Goal: Task Accomplishment & Management: Use online tool/utility

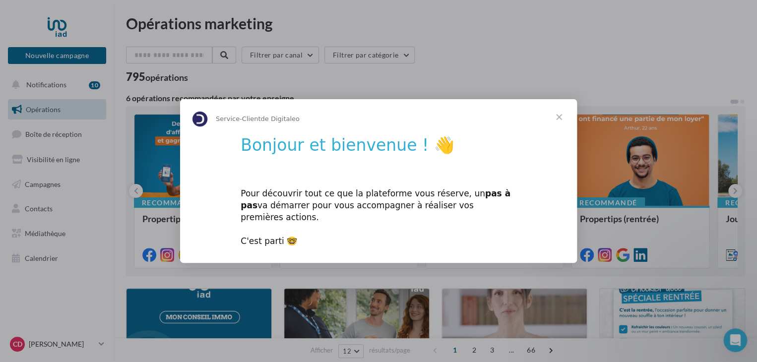
click at [556, 123] on span "Fermer" at bounding box center [560, 117] width 36 height 36
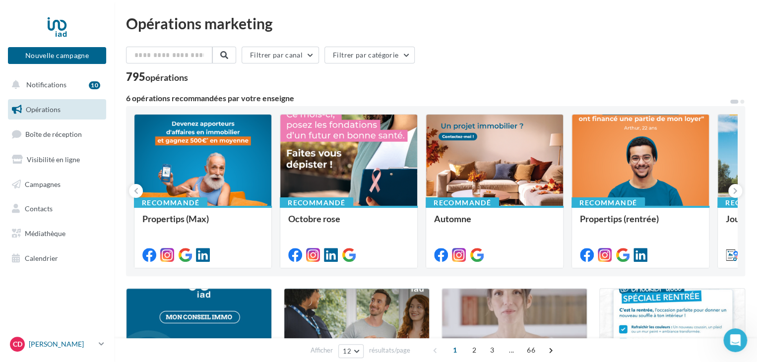
click at [70, 345] on p "[PERSON_NAME]" at bounding box center [62, 345] width 66 height 10
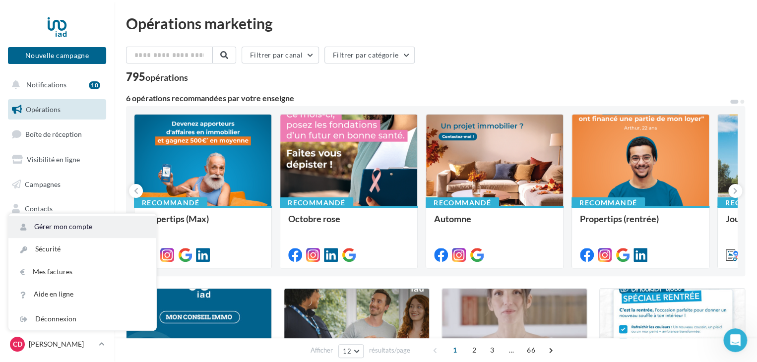
click at [87, 227] on link "Gérer mon compte" at bounding box center [82, 227] width 148 height 22
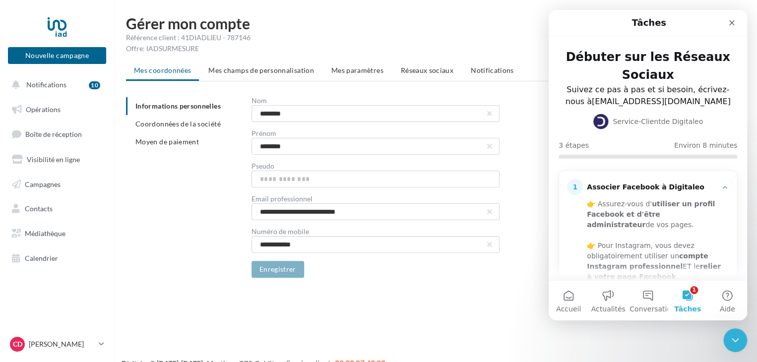
drag, startPoint x: 719, startPoint y: 191, endPoint x: 723, endPoint y: 214, distance: 23.1
click at [723, 214] on div "1 Associer Facebook à Digitaleo 👉 Assurez-vous d' utiliser un profil Facebook e…" at bounding box center [648, 318] width 178 height 294
click at [696, 294] on button "1 Tâches" at bounding box center [688, 301] width 40 height 40
click at [638, 188] on div "Associer Facebook à Digitaleo" at bounding box center [652, 188] width 130 height 10
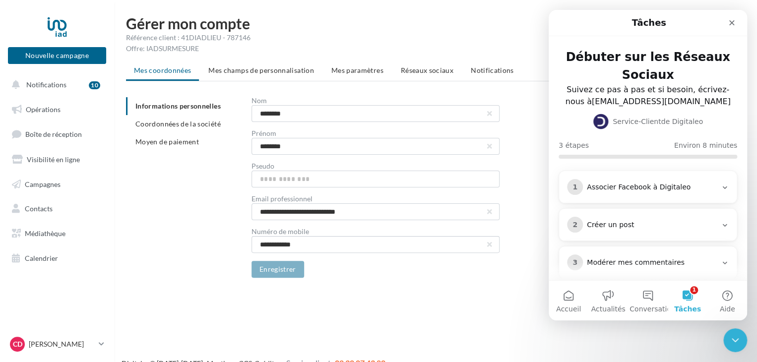
click at [638, 188] on div "Associer Facebook à Digitaleo" at bounding box center [652, 188] width 130 height 10
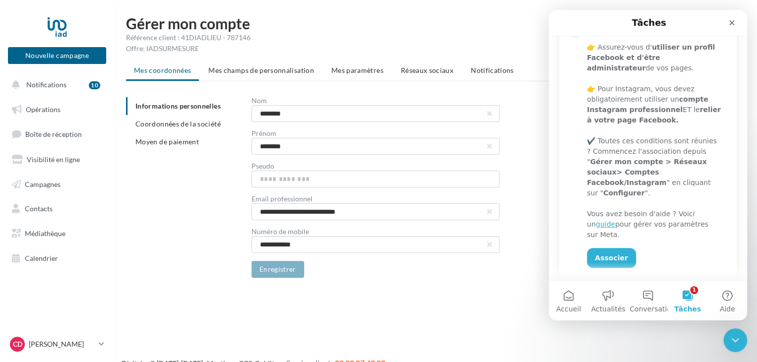
scroll to position [163, 0]
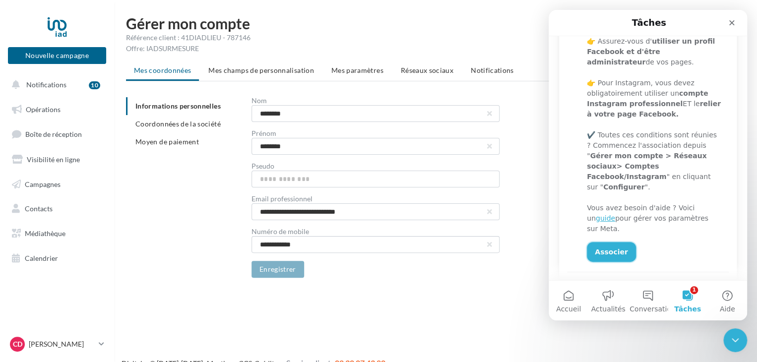
click at [599, 242] on link "Associer" at bounding box center [611, 252] width 49 height 20
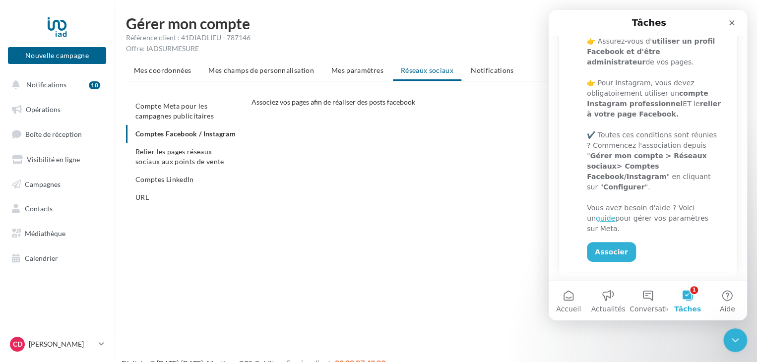
click at [166, 132] on ul "Compte Meta pour les campagnes publicitaires Comptes Facebook / Instagram Relie…" at bounding box center [185, 151] width 118 height 109
click at [179, 134] on ul "Compte Meta pour les campagnes publicitaires Comptes Facebook / Instagram Relie…" at bounding box center [185, 151] width 118 height 109
click at [605, 242] on link "Associer" at bounding box center [611, 252] width 49 height 20
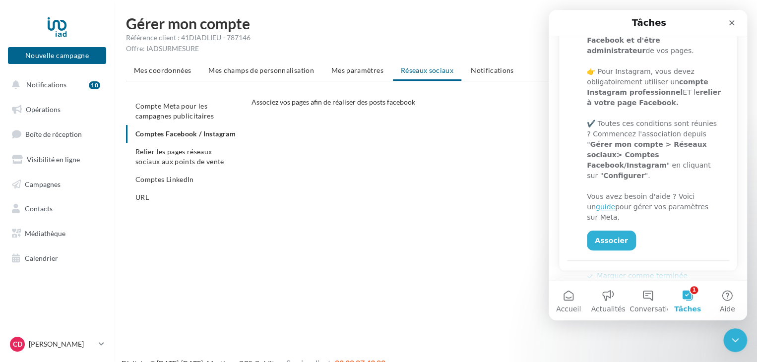
scroll to position [170, 0]
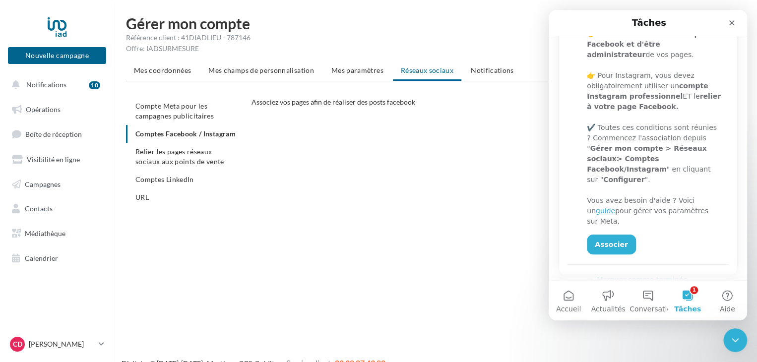
drag, startPoint x: 744, startPoint y: 163, endPoint x: 1297, endPoint y: 177, distance: 553.6
click at [616, 207] on link "guide" at bounding box center [605, 211] width 19 height 8
click at [81, 343] on p "[PERSON_NAME]" at bounding box center [62, 345] width 66 height 10
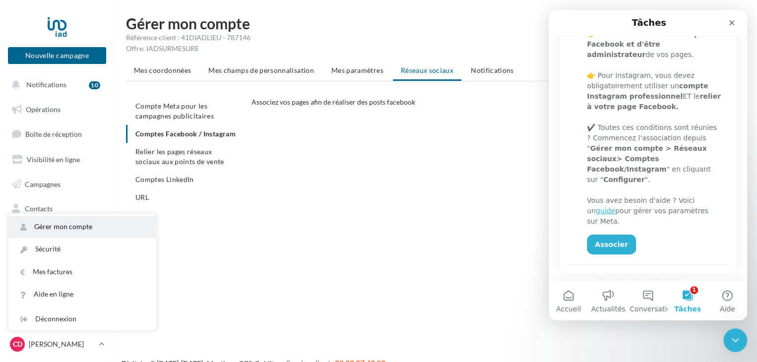
click at [78, 223] on link "Gérer mon compte" at bounding box center [82, 227] width 148 height 22
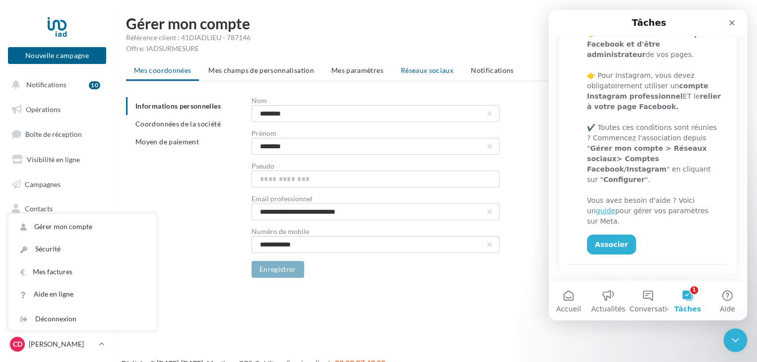
click at [417, 70] on span "Réseaux sociaux" at bounding box center [427, 70] width 53 height 8
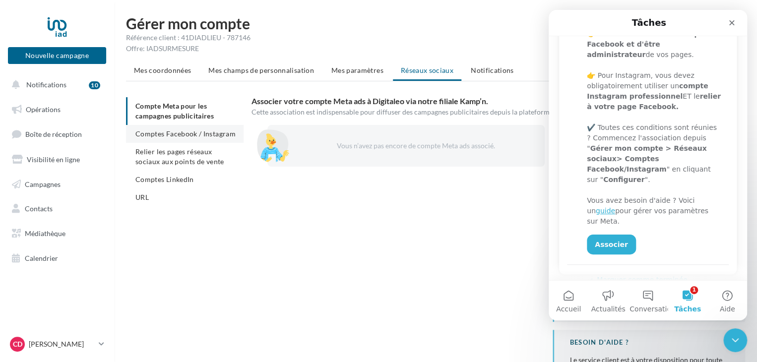
click at [194, 132] on span "Comptes Facebook / Instagram" at bounding box center [186, 134] width 100 height 8
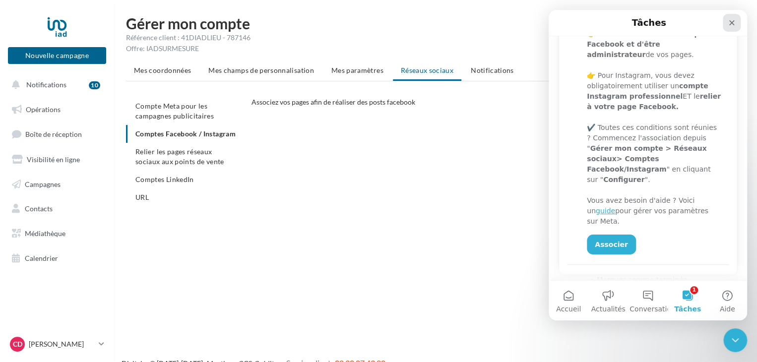
click at [730, 22] on icon "Fermer" at bounding box center [732, 23] width 8 height 8
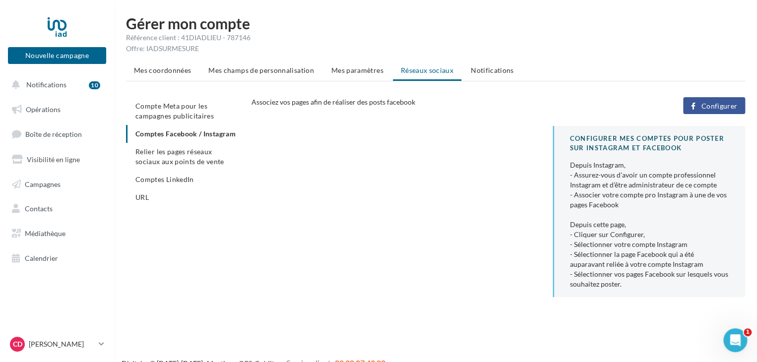
click at [719, 103] on span "Configurer" at bounding box center [719, 106] width 36 height 8
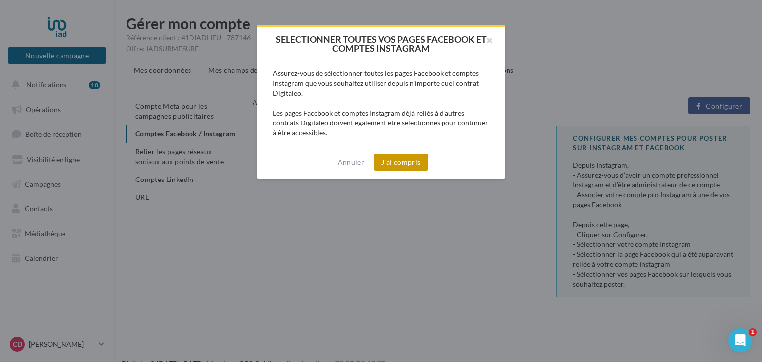
click at [403, 163] on button "J'ai compris" at bounding box center [401, 162] width 55 height 17
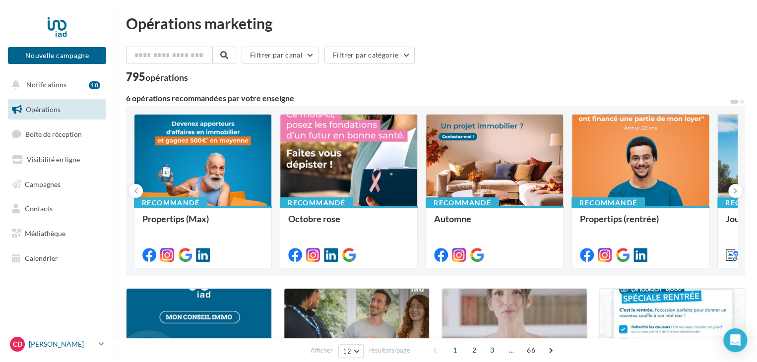
click at [65, 346] on p "[PERSON_NAME]" at bounding box center [62, 345] width 66 height 10
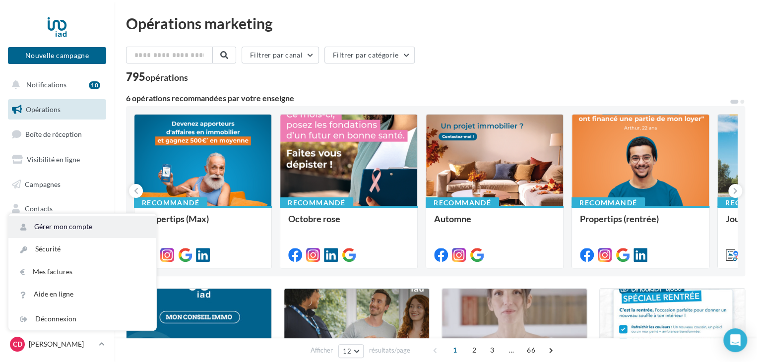
click at [118, 220] on link "Gérer mon compte" at bounding box center [82, 227] width 148 height 22
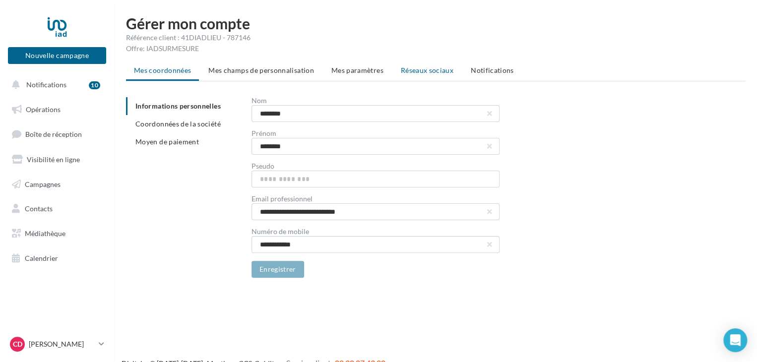
click at [433, 68] on span "Réseaux sociaux" at bounding box center [427, 70] width 53 height 8
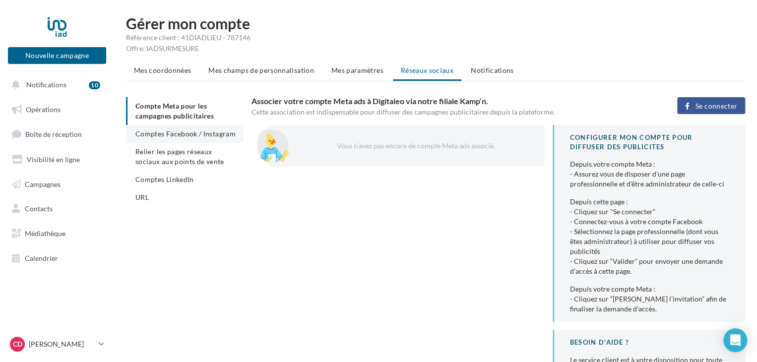
click at [225, 136] on span "Comptes Facebook / Instagram" at bounding box center [186, 134] width 100 height 8
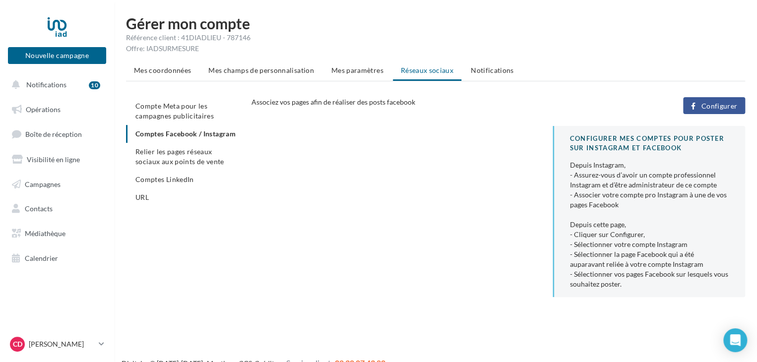
click at [718, 106] on span "Configurer" at bounding box center [719, 106] width 36 height 8
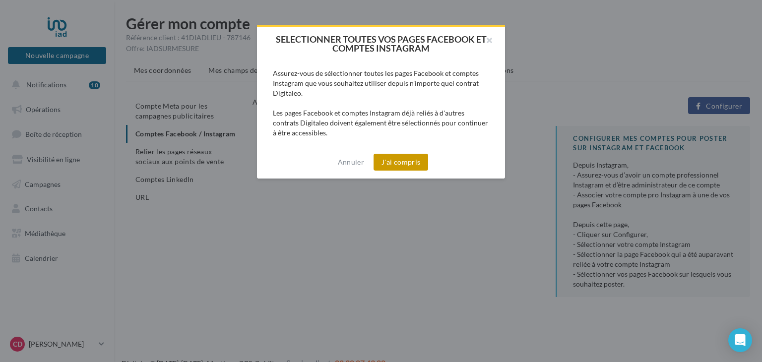
click at [392, 163] on button "J'ai compris" at bounding box center [401, 162] width 55 height 17
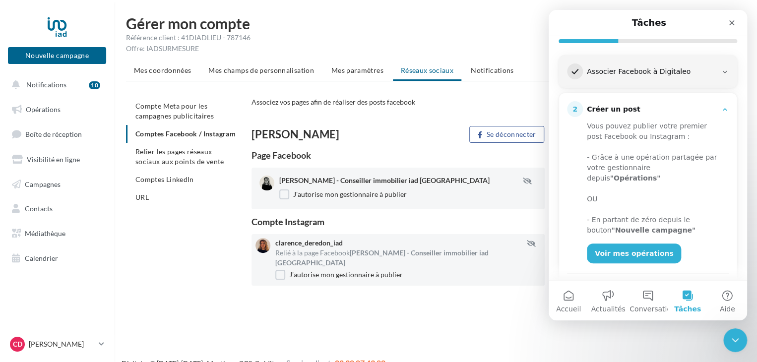
scroll to position [181, 0]
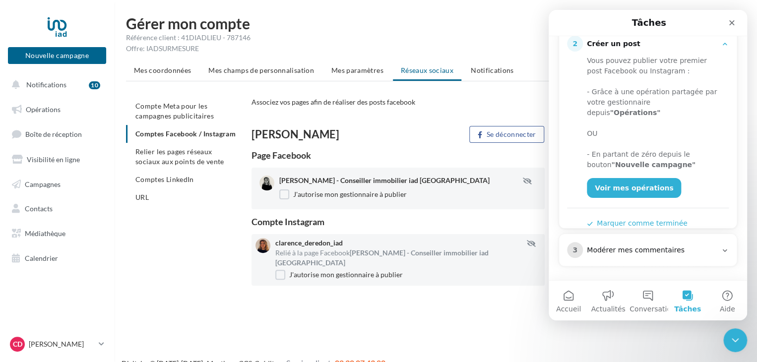
click at [710, 249] on div "Modérer mes commentaires" at bounding box center [652, 251] width 130 height 10
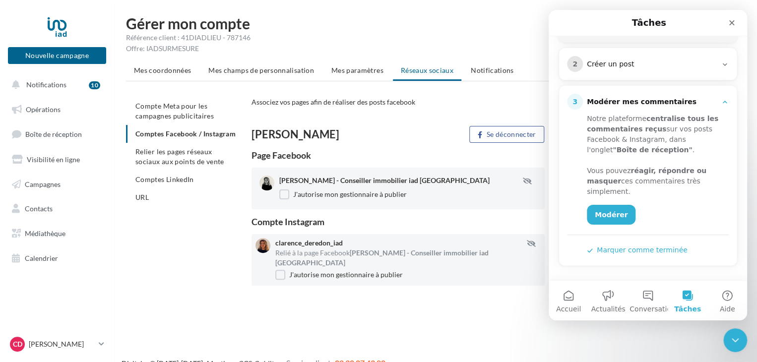
scroll to position [0, 0]
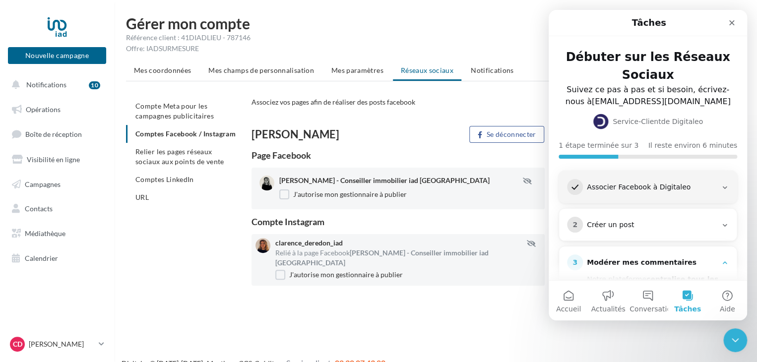
click at [657, 224] on div "Créer un post" at bounding box center [652, 225] width 130 height 10
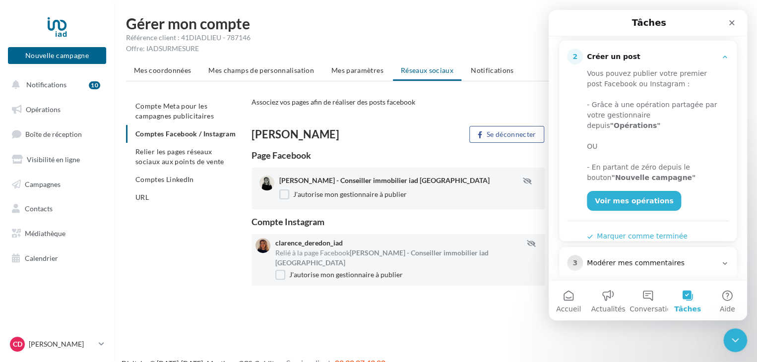
drag, startPoint x: 746, startPoint y: 112, endPoint x: 1301, endPoint y: 213, distance: 563.6
click at [618, 195] on link "Voir mes opérations" at bounding box center [634, 201] width 94 height 20
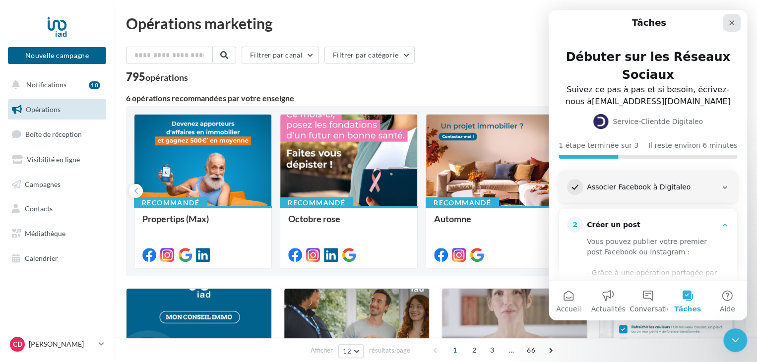
click at [735, 22] on icon "Fermer" at bounding box center [732, 23] width 8 height 8
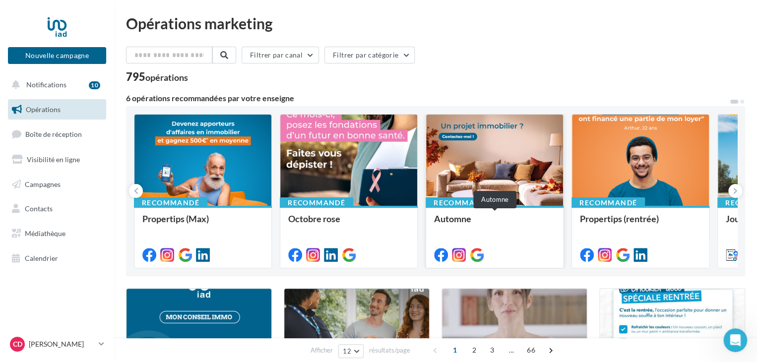
click at [479, 219] on div "Automne" at bounding box center [494, 224] width 121 height 20
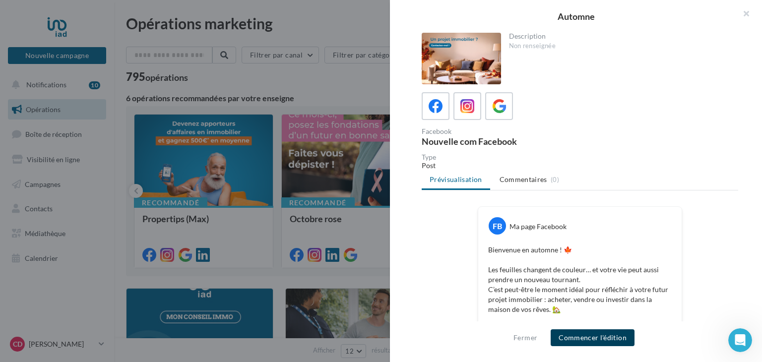
click at [593, 342] on button "Commencer l'édition" at bounding box center [593, 338] width 84 height 17
